Goal: Task Accomplishment & Management: Manage account settings

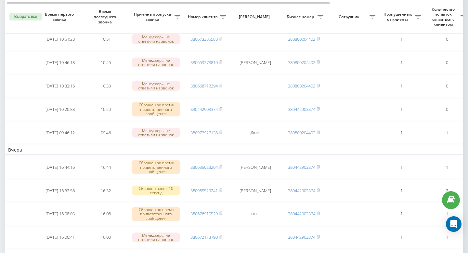
scroll to position [113, 0]
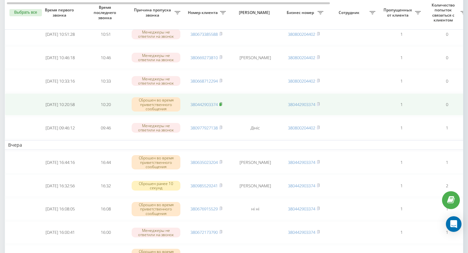
click at [222, 104] on icon at bounding box center [221, 104] width 3 height 4
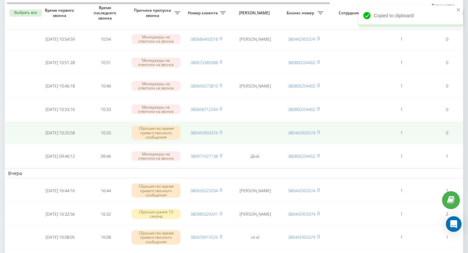
scroll to position [0, 0]
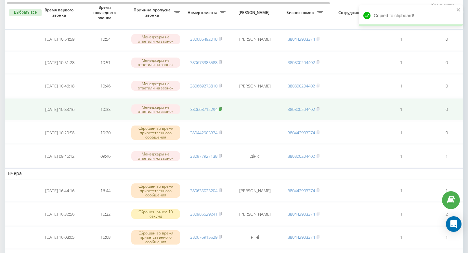
click at [221, 109] on rect at bounding box center [220, 109] width 2 height 3
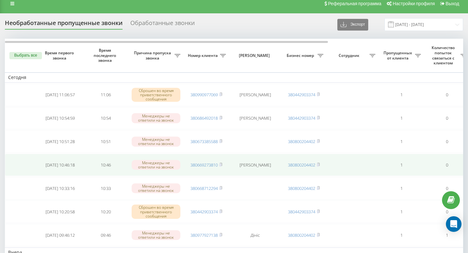
scroll to position [0, 0]
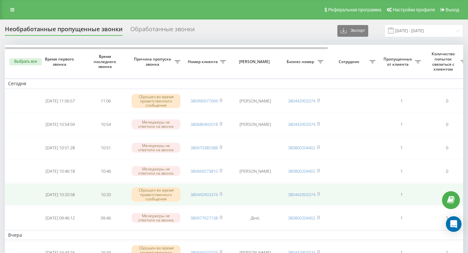
click at [224, 193] on td "380442903374" at bounding box center [207, 194] width 46 height 22
click at [221, 195] on rect at bounding box center [221, 194] width 2 height 3
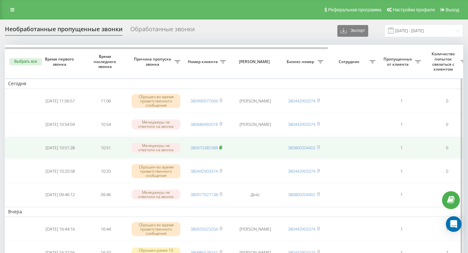
click at [222, 148] on icon at bounding box center [221, 147] width 3 height 4
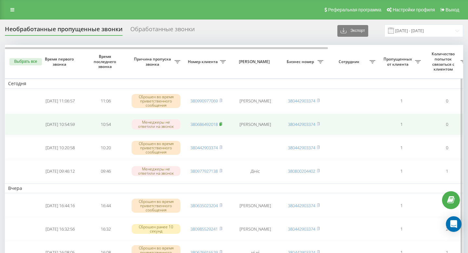
click at [221, 125] on rect at bounding box center [221, 124] width 2 height 3
click at [221, 124] on rect at bounding box center [221, 124] width 2 height 3
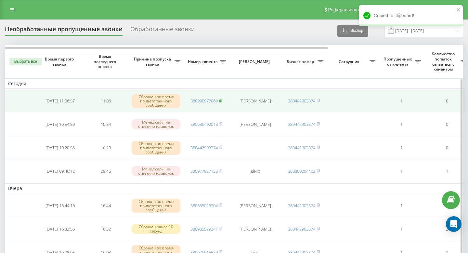
click at [222, 101] on icon at bounding box center [221, 100] width 2 height 3
